Goal: Task Accomplishment & Management: Manage account settings

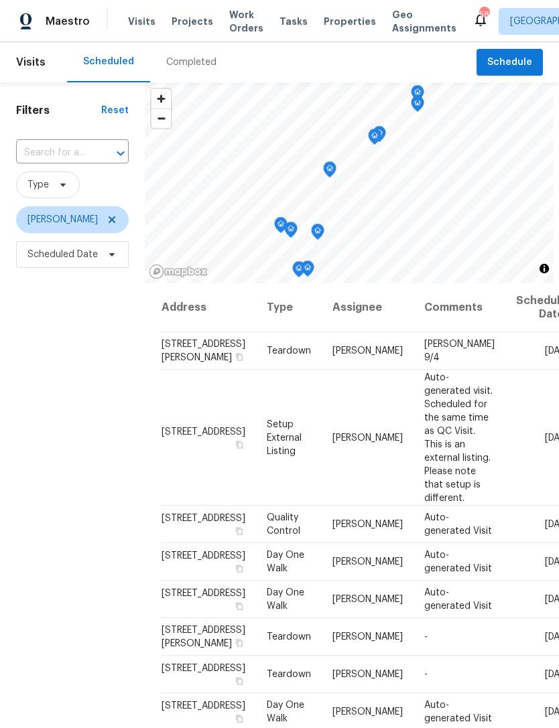
click at [0, 0] on icon at bounding box center [0, 0] width 0 height 0
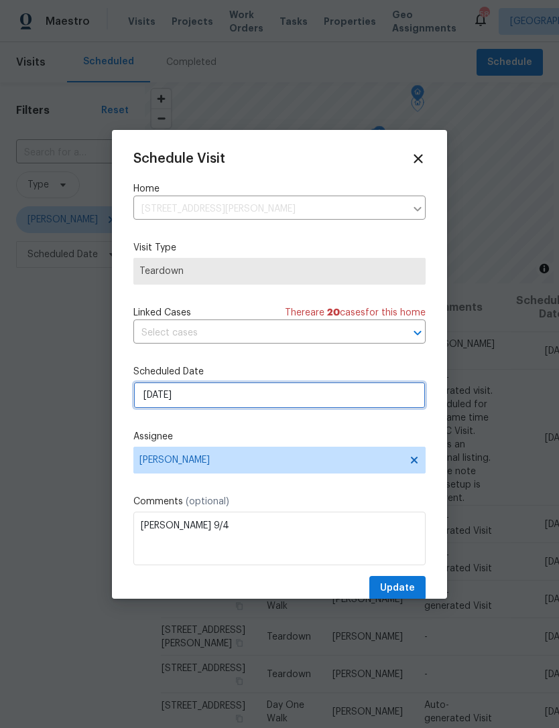
click at [306, 391] on input "[DATE]" at bounding box center [279, 395] width 292 height 27
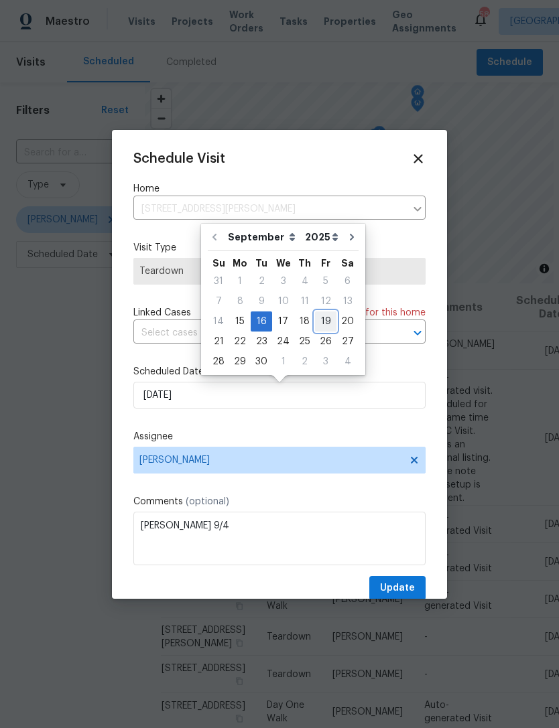
click at [320, 323] on div "19" at bounding box center [325, 321] width 21 height 19
type input "[DATE]"
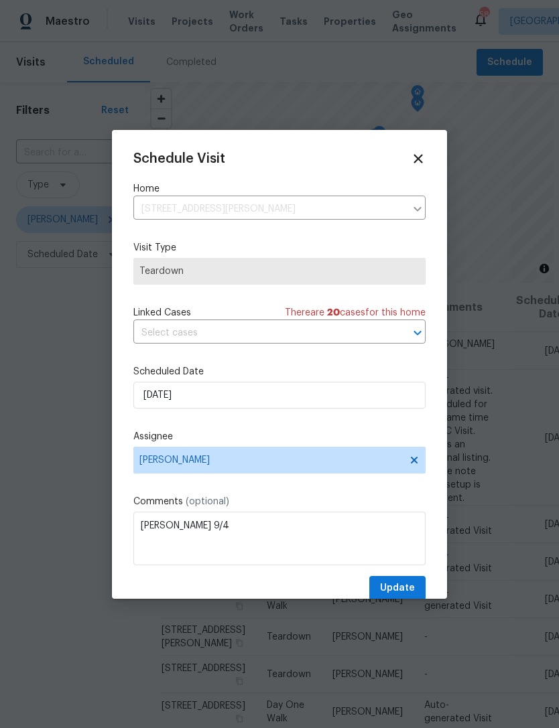
click at [269, 508] on label "Comments (optional)" at bounding box center [279, 501] width 292 height 13
click at [234, 516] on textarea "[PERSON_NAME] 9/4" at bounding box center [279, 539] width 292 height 54
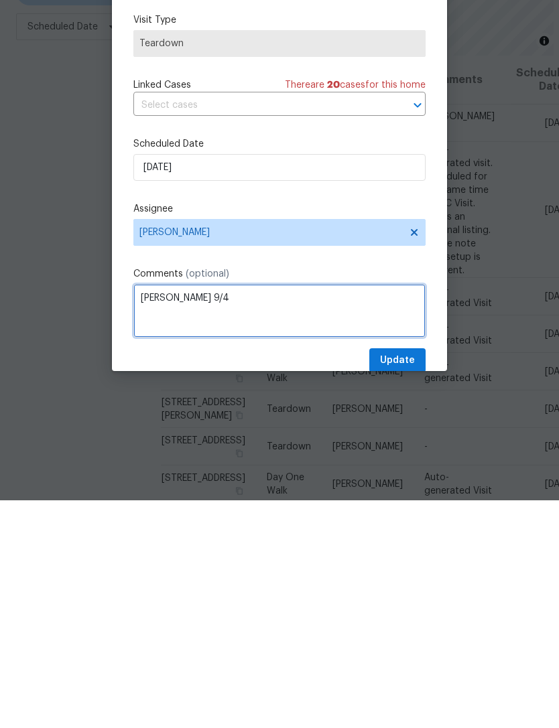
click at [193, 512] on textarea "[PERSON_NAME] 9/4" at bounding box center [279, 539] width 292 height 54
type textarea "[PERSON_NAME] 9/22"
click at [364, 495] on label "Comments (optional)" at bounding box center [279, 501] width 292 height 13
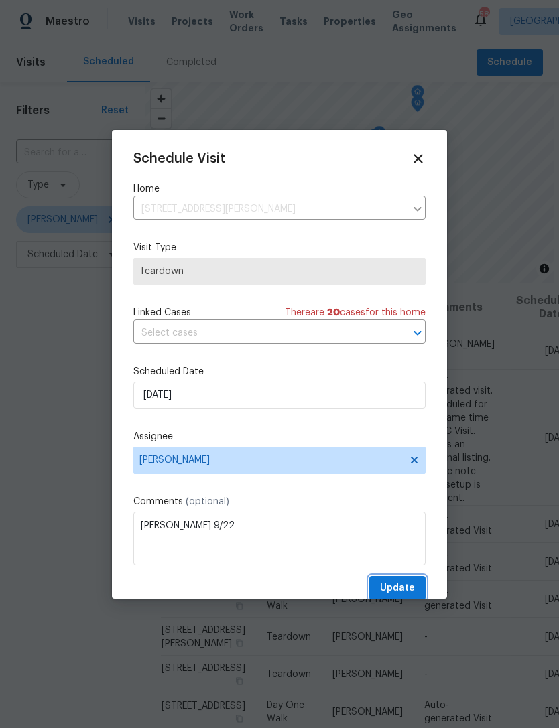
click at [410, 587] on span "Update" at bounding box center [397, 588] width 35 height 17
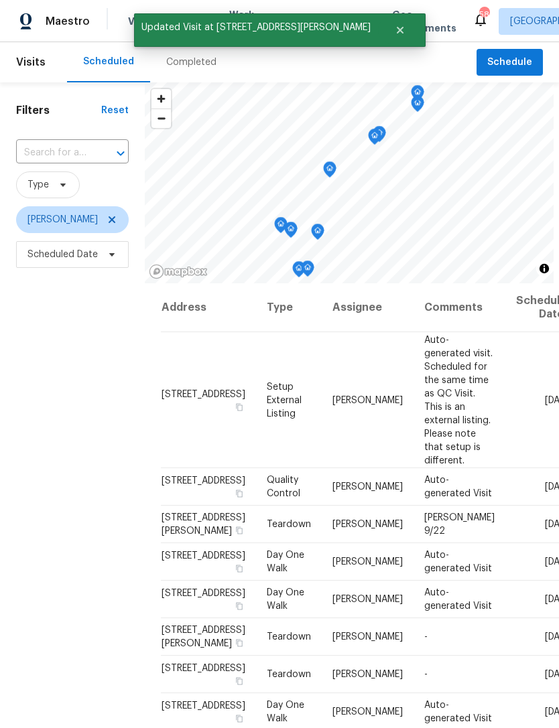
scroll to position [0, 0]
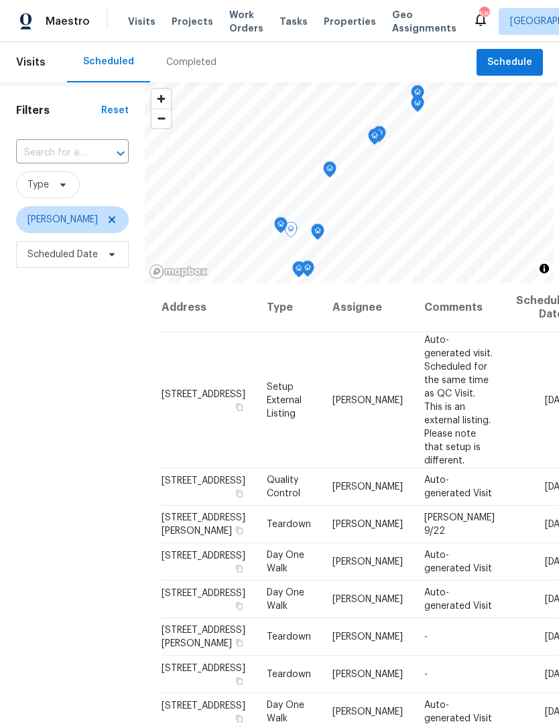
click at [0, 0] on icon at bounding box center [0, 0] width 0 height 0
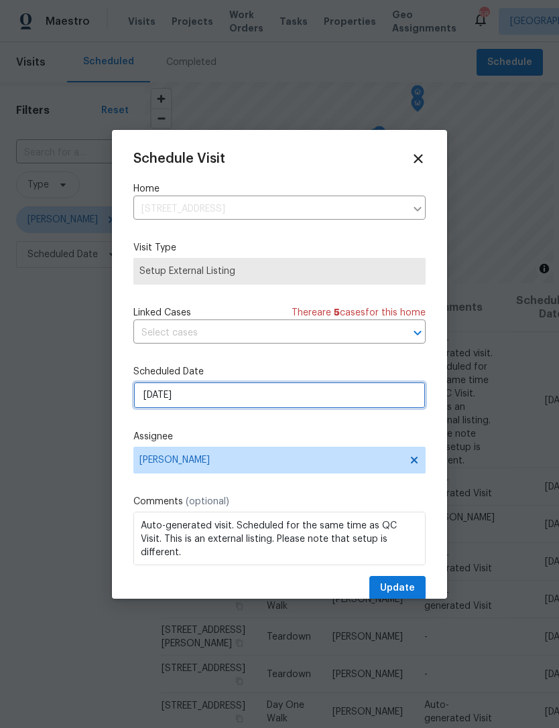
click at [281, 406] on input "[DATE]" at bounding box center [279, 395] width 292 height 27
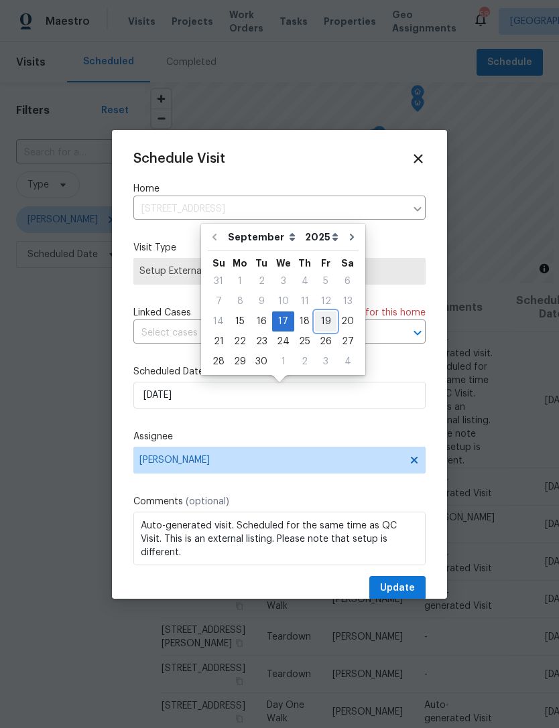
click at [323, 321] on div "19" at bounding box center [325, 321] width 21 height 19
type input "[DATE]"
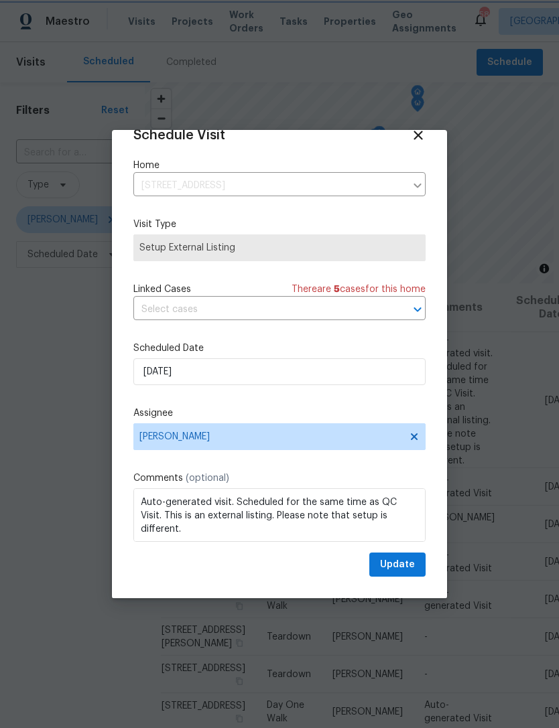
scroll to position [26, 0]
click at [404, 569] on span "Update" at bounding box center [397, 565] width 35 height 17
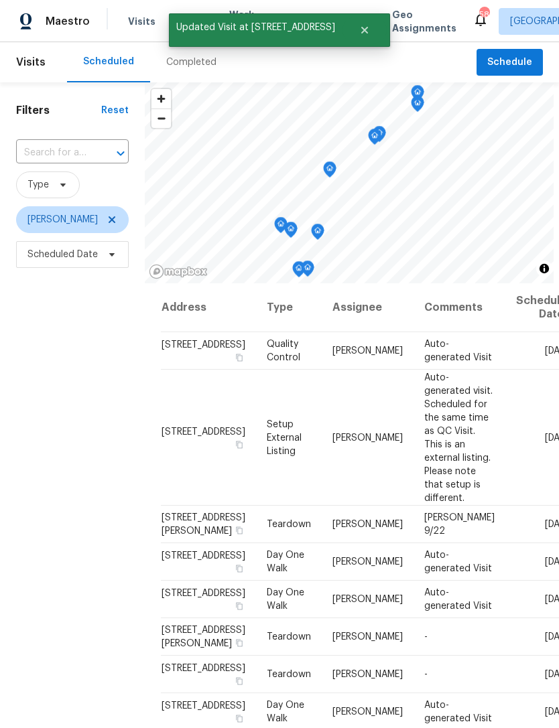
click at [0, 0] on icon at bounding box center [0, 0] width 0 height 0
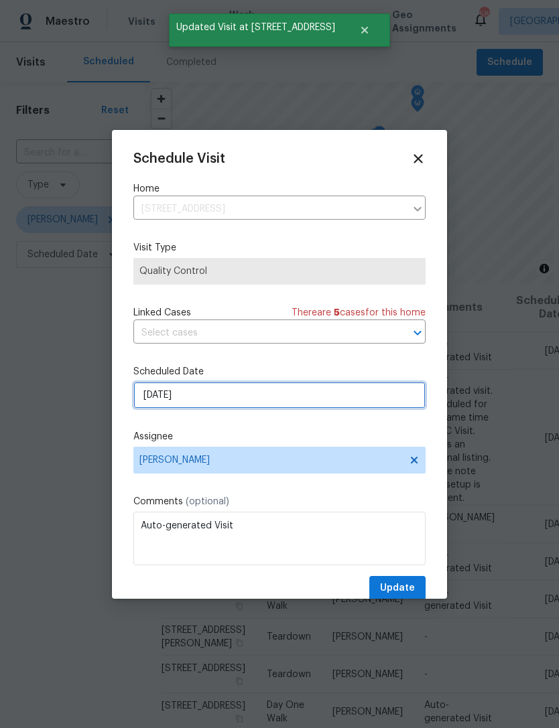
click at [326, 399] on input "[DATE]" at bounding box center [279, 395] width 292 height 27
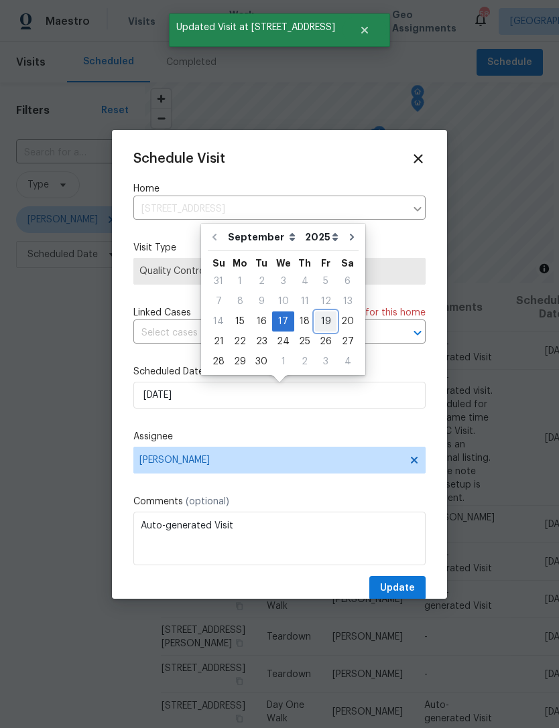
click at [326, 326] on div "19" at bounding box center [325, 321] width 21 height 19
type input "[DATE]"
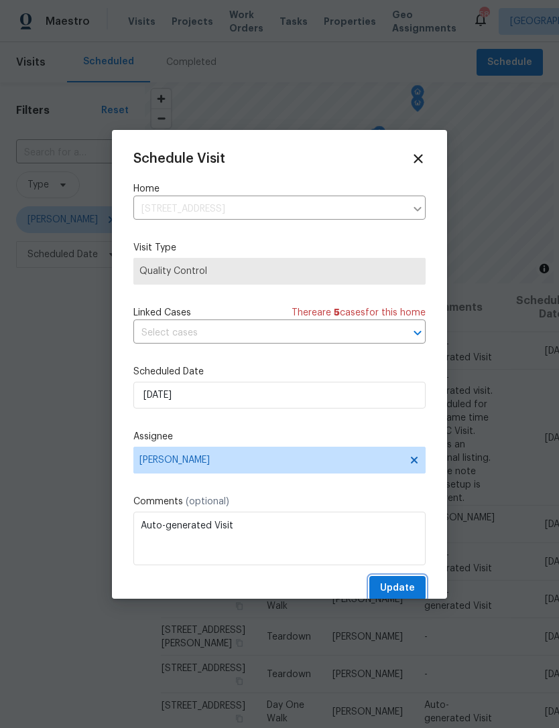
click at [406, 585] on span "Update" at bounding box center [397, 588] width 35 height 17
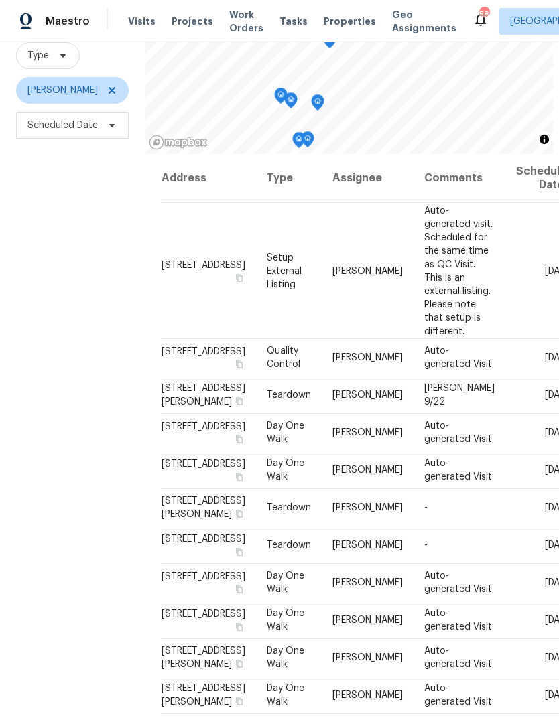
scroll to position [0, 0]
